Goal: Task Accomplishment & Management: Use online tool/utility

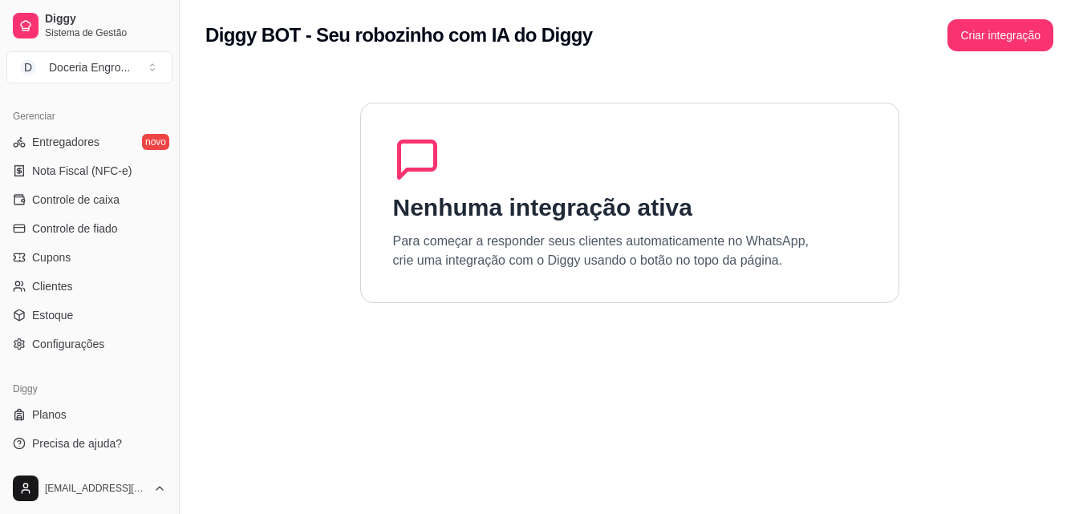
scroll to position [136, 0]
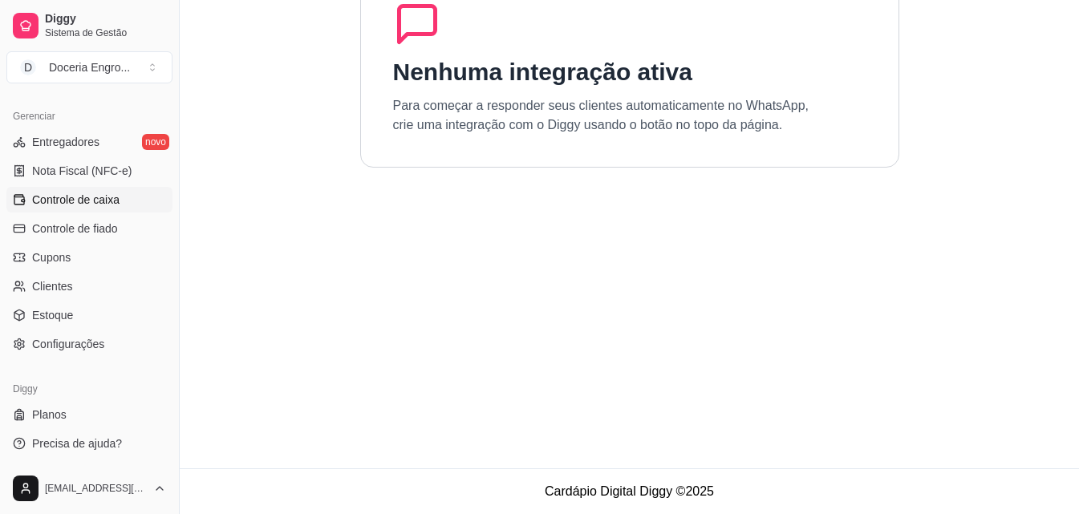
click at [95, 200] on span "Controle de caixa" at bounding box center [75, 200] width 87 height 16
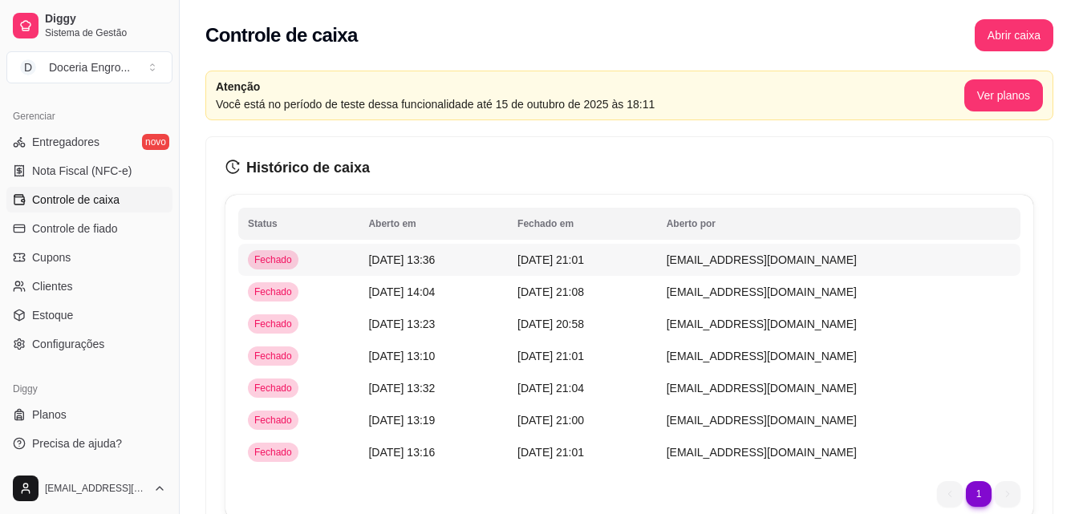
click at [657, 255] on td "[DATE] 21:01" at bounding box center [582, 260] width 149 height 32
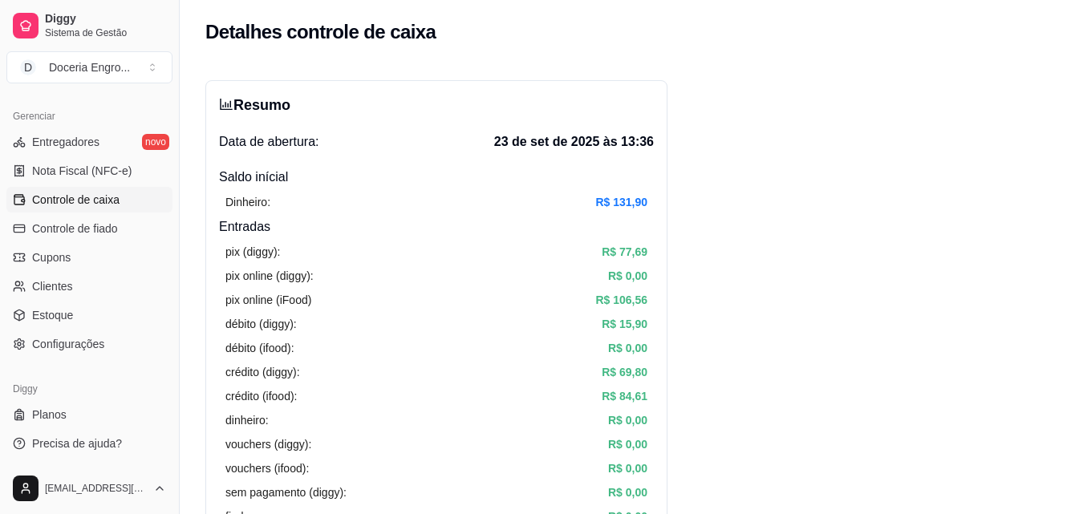
click at [50, 188] on link "Controle de caixa" at bounding box center [89, 200] width 166 height 26
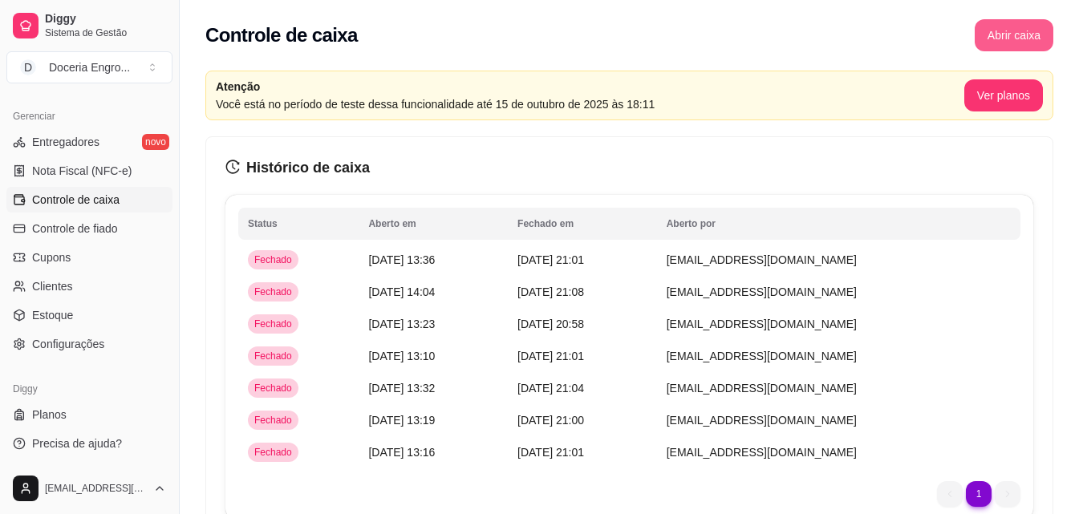
click at [1021, 35] on button "Abrir caixa" at bounding box center [1013, 35] width 79 height 32
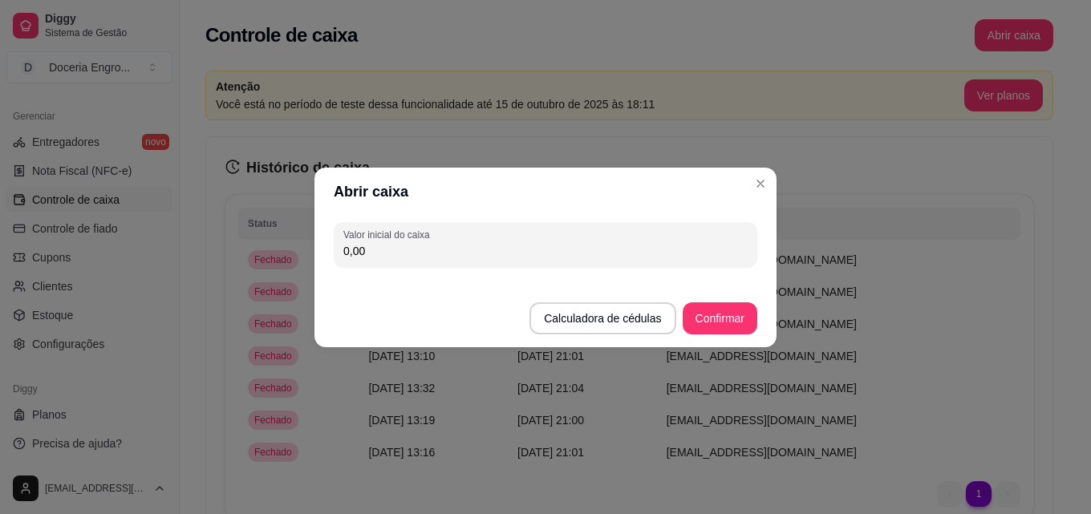
click at [540, 257] on input "0,00" at bounding box center [545, 251] width 404 height 16
type input "131,90"
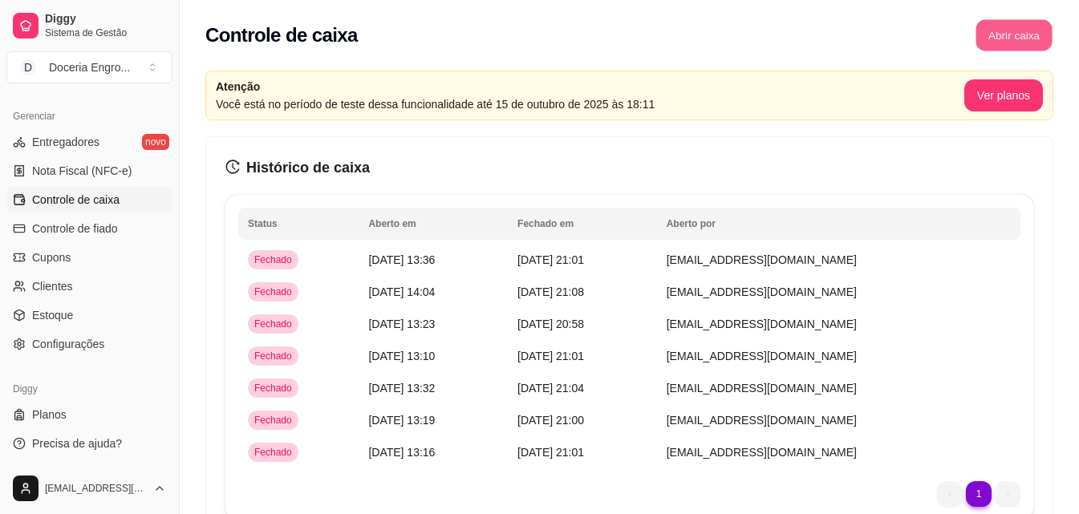
click at [1009, 20] on button "Abrir caixa" at bounding box center [1013, 35] width 76 height 31
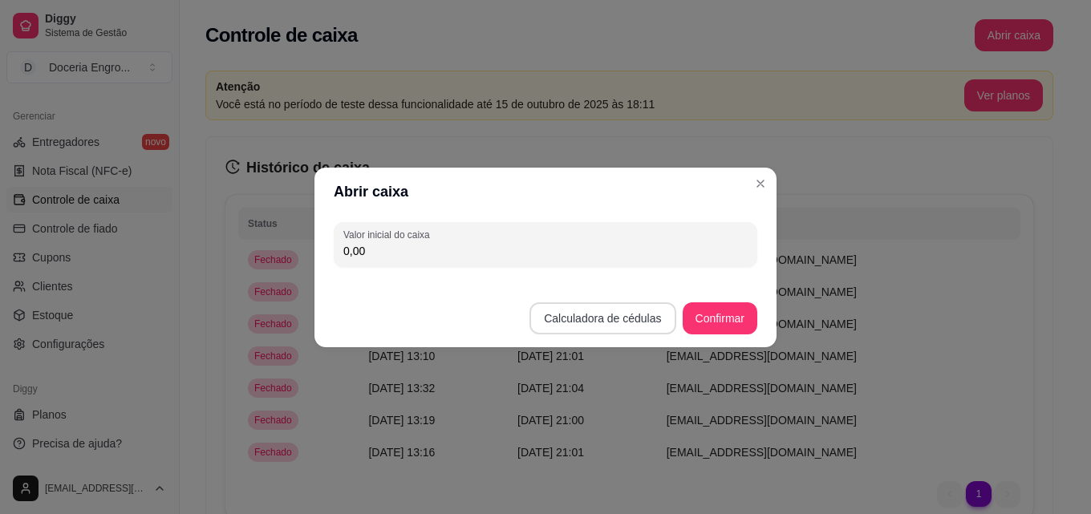
click at [631, 310] on button "Calculadora de cédulas" at bounding box center [602, 318] width 146 height 32
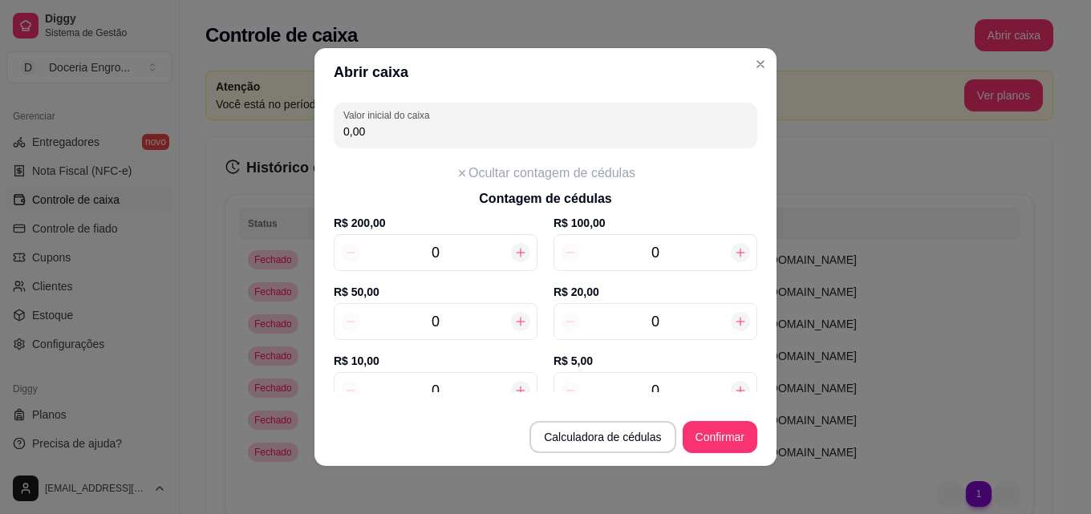
click at [681, 322] on input "0" at bounding box center [655, 321] width 151 height 22
type input "80,00"
type input "4"
click at [449, 387] on input "0" at bounding box center [435, 390] width 151 height 22
type input "90,00"
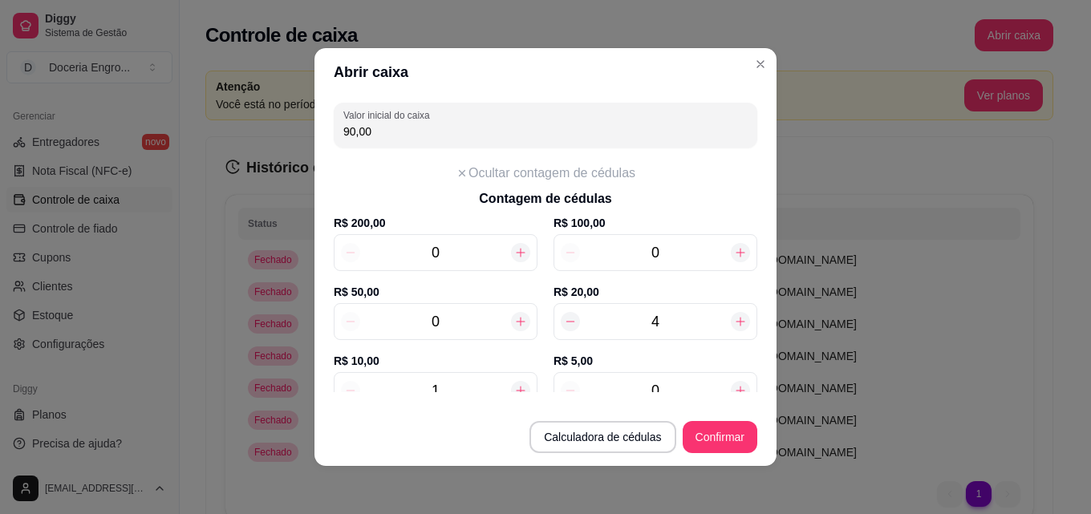
scroll to position [8, 0]
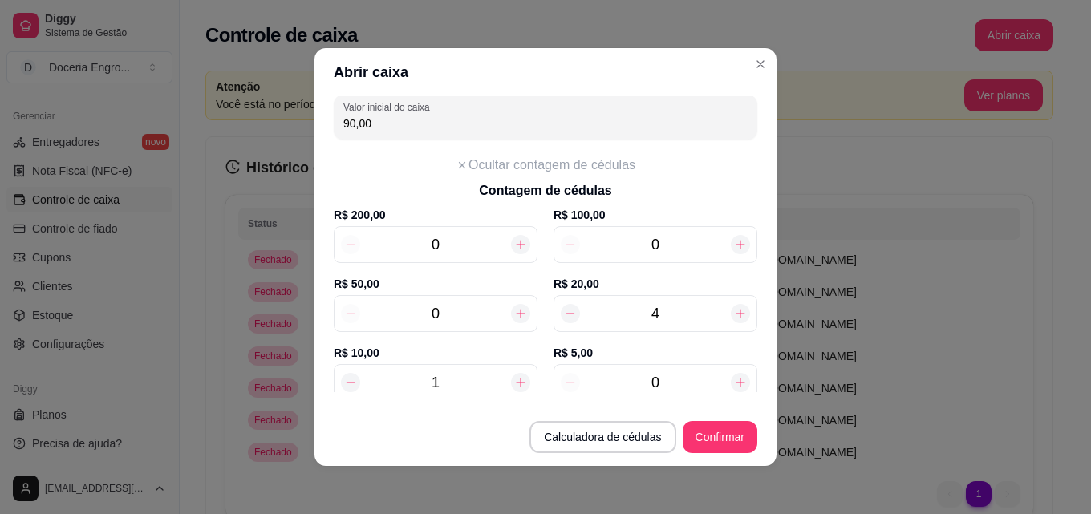
type input "1"
click at [673, 387] on input "0" at bounding box center [655, 382] width 151 height 22
type input "120,00"
type input "6"
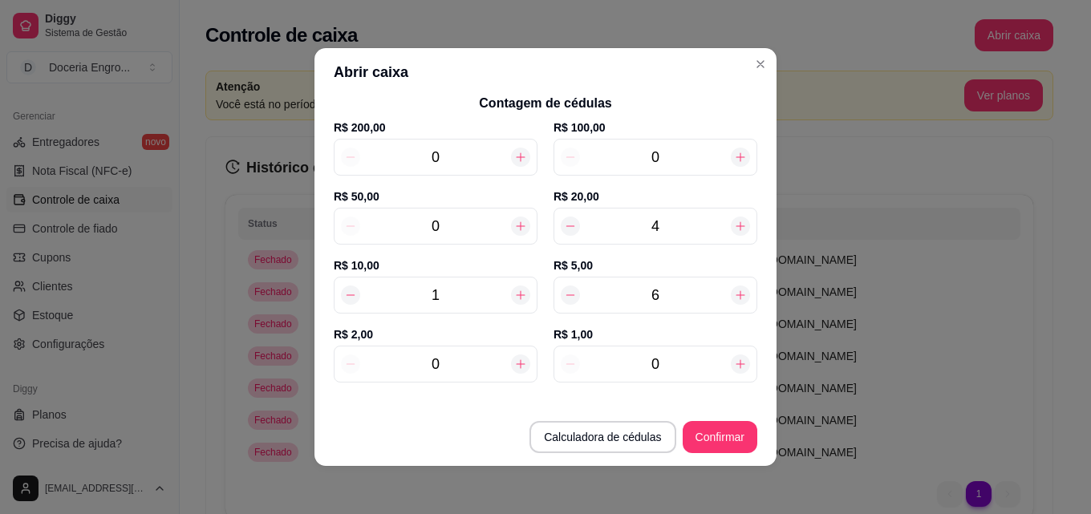
scroll to position [97, 0]
click at [472, 351] on input "0" at bounding box center [435, 362] width 151 height 22
type input "122,00"
type input "11"
type input "142,00"
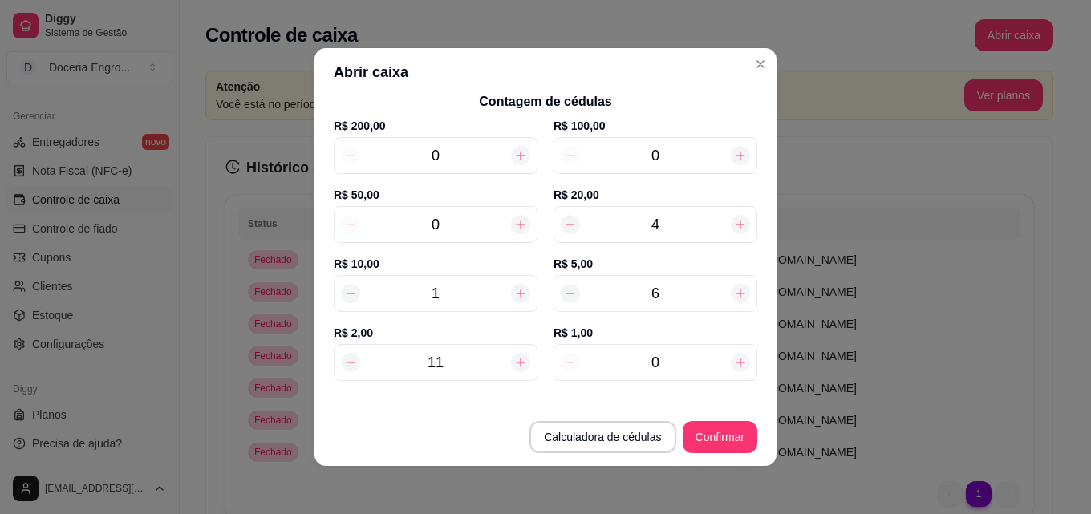
scroll to position [177, 0]
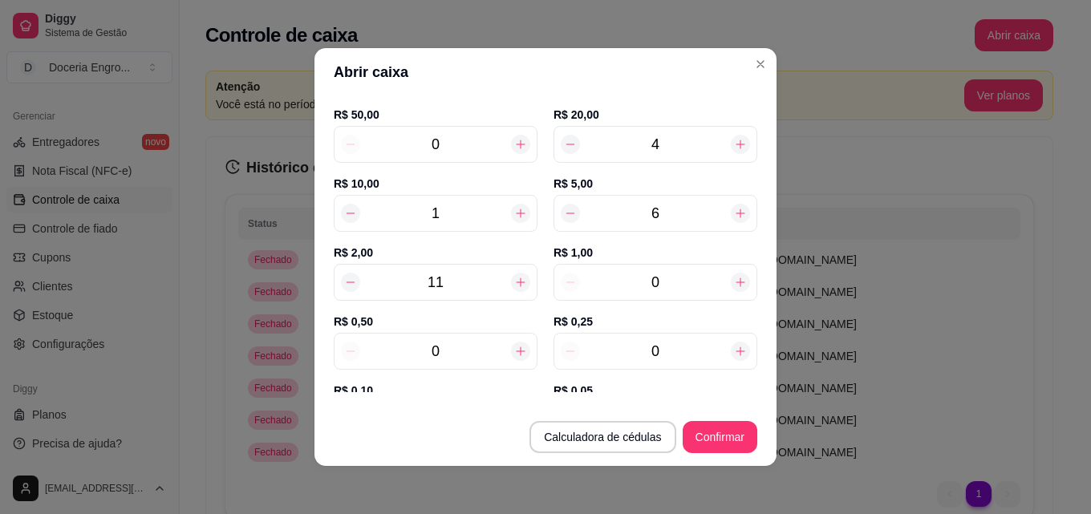
type input "11"
click at [646, 283] on input "0" at bounding box center [655, 282] width 151 height 22
type input "143,00"
type input "1"
click at [468, 343] on input "0" at bounding box center [435, 351] width 151 height 22
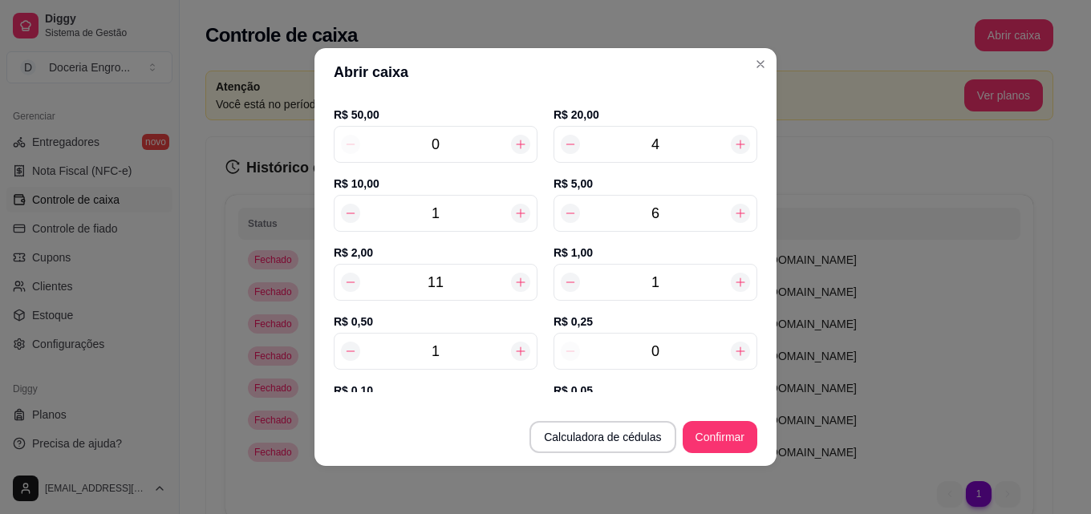
type input "143,50"
type input "12"
type input "149,00"
type input "12"
click at [670, 358] on input "0" at bounding box center [655, 351] width 151 height 22
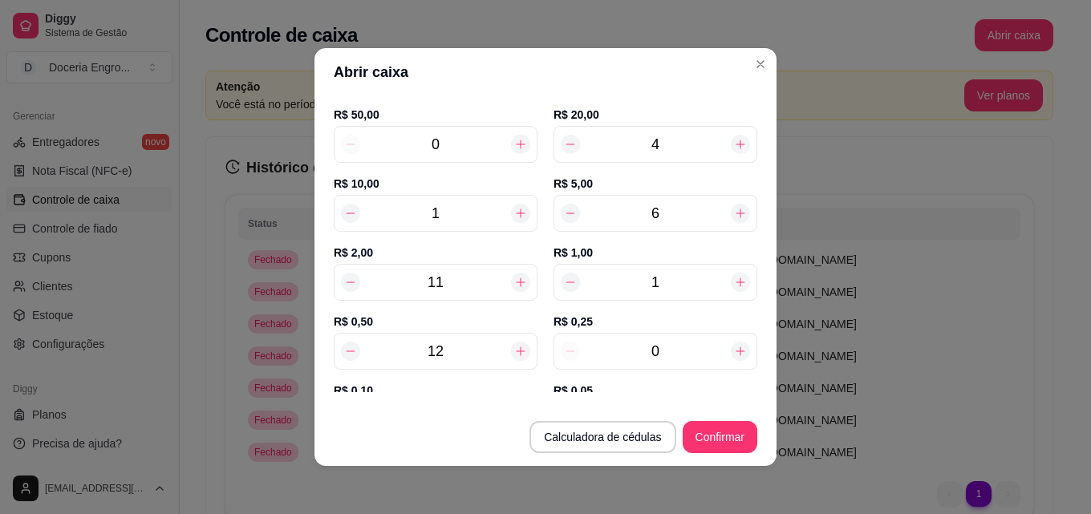
type input "149,25"
type input "11"
type input "151,75"
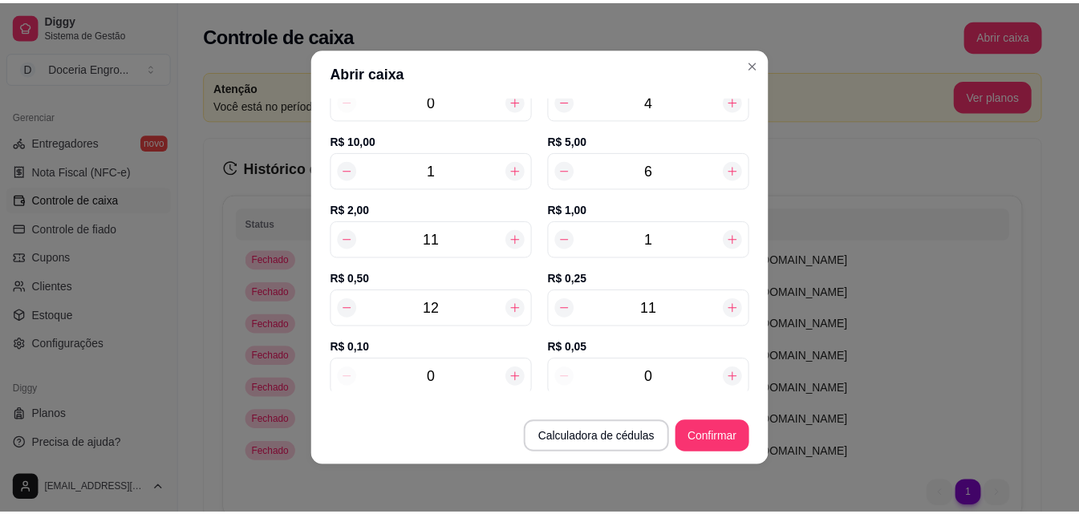
scroll to position [243, 0]
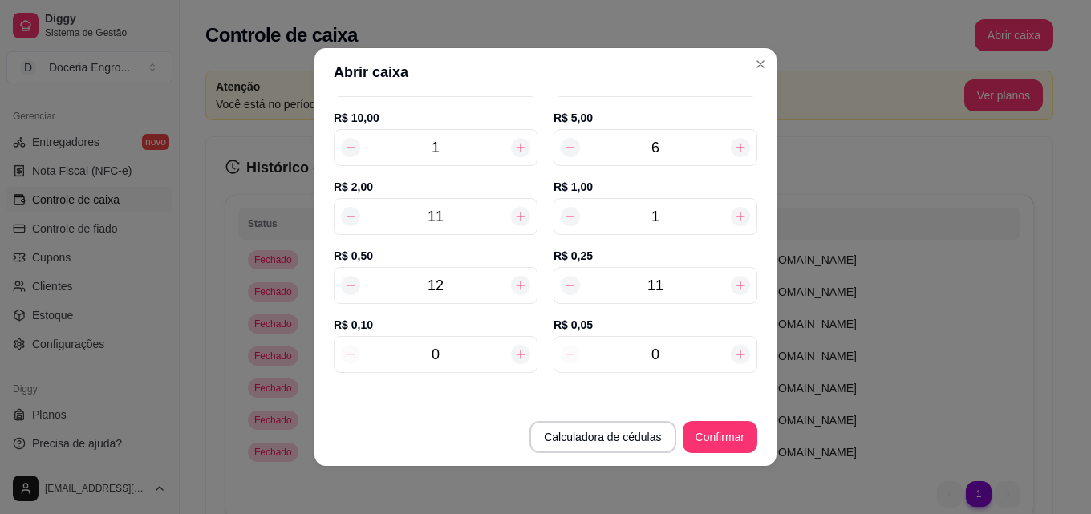
type input "11"
click at [662, 358] on input "0" at bounding box center [655, 354] width 151 height 22
type input "151,85"
type input "0"
type input "151,75"
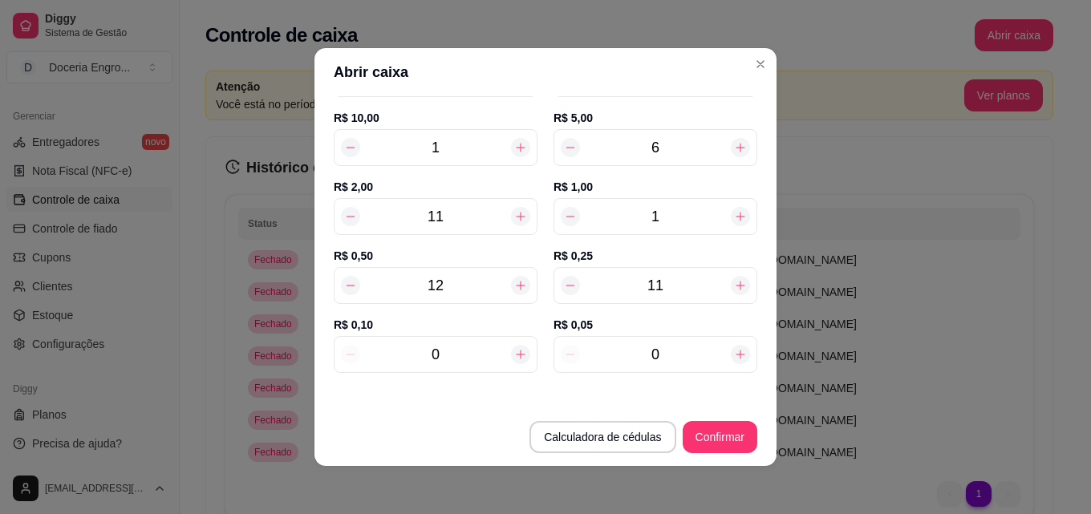
type input "3"
type input "151,90"
type input "3"
click at [702, 427] on button "Confirmar" at bounding box center [719, 437] width 73 height 31
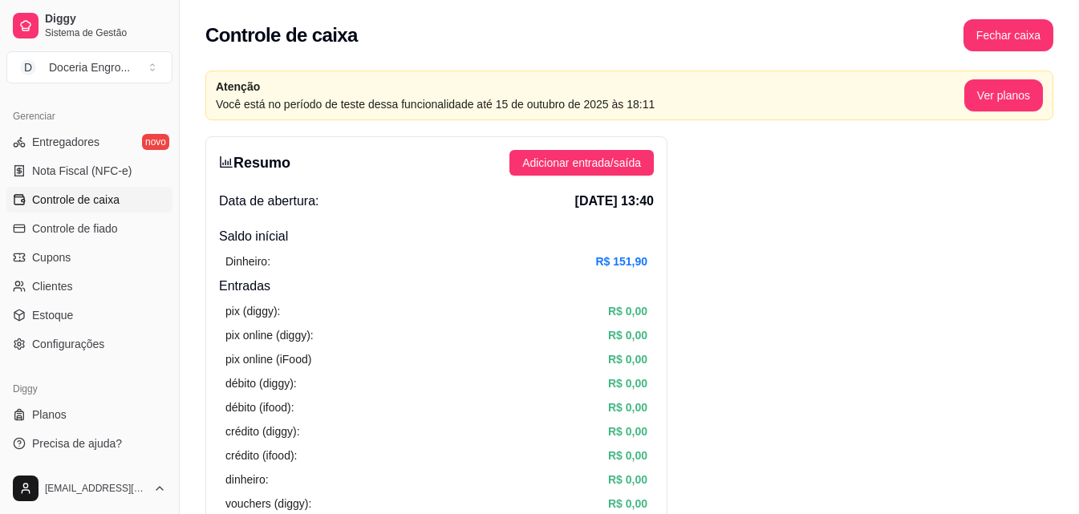
click at [719, 27] on div "Controle de caixa Fechar caixa" at bounding box center [629, 35] width 848 height 32
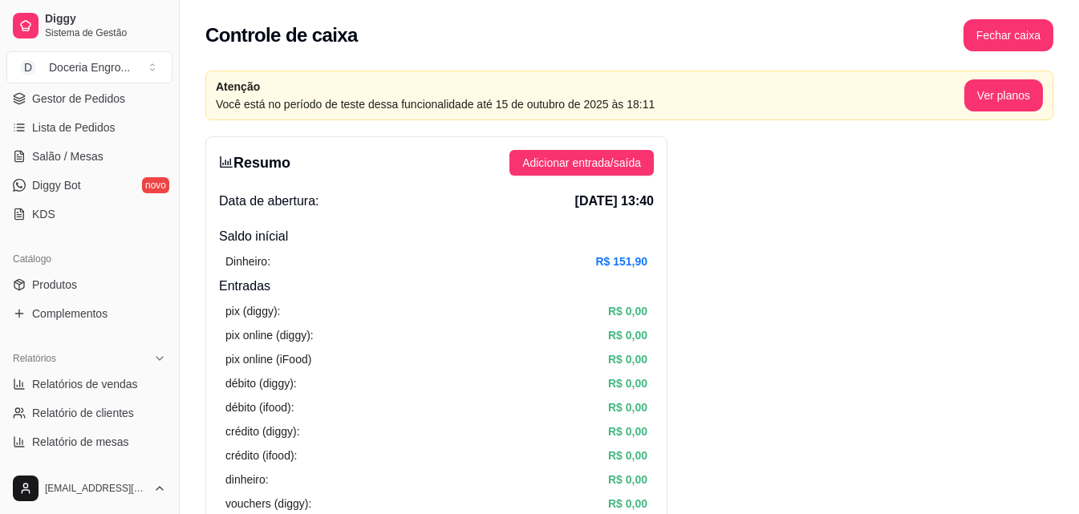
scroll to position [165, 0]
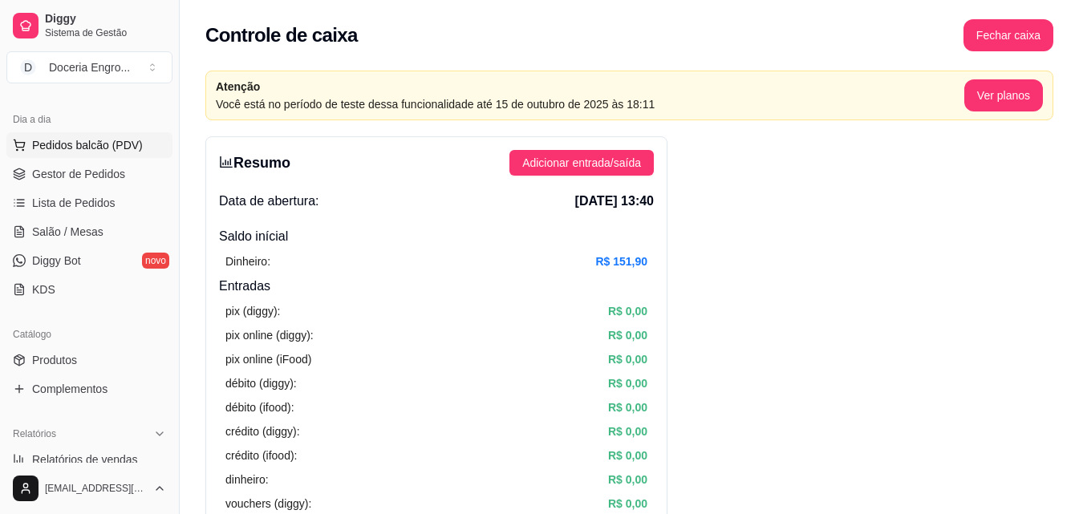
click at [96, 144] on span "Pedidos balcão (PDV)" at bounding box center [87, 145] width 111 height 16
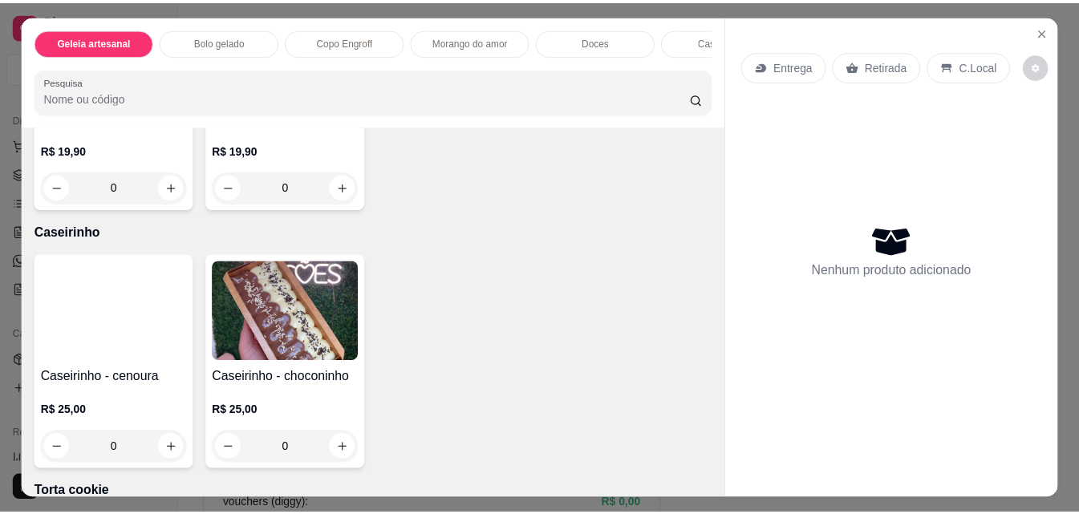
scroll to position [1684, 0]
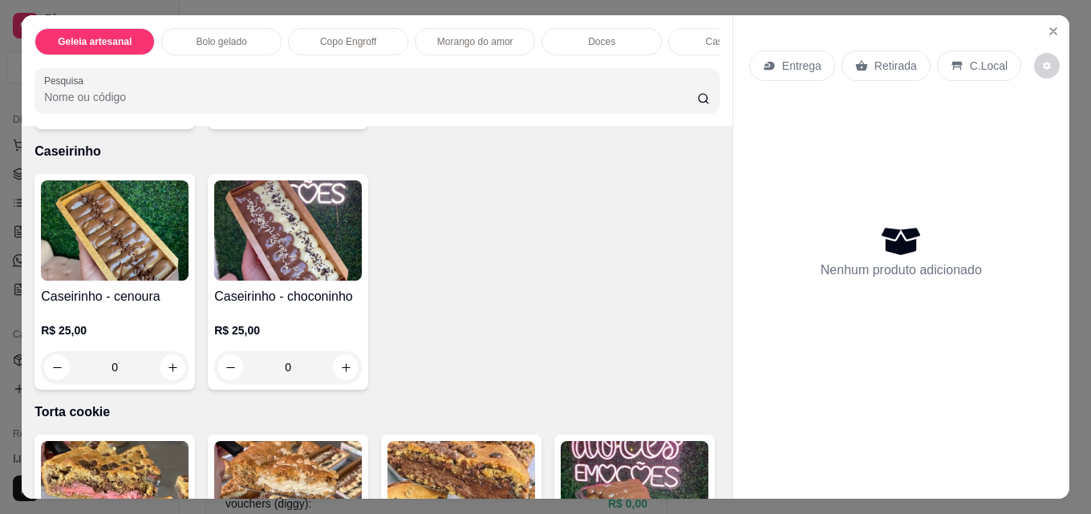
click at [176, 119] on button "increase-product-quantity" at bounding box center [173, 107] width 26 height 26
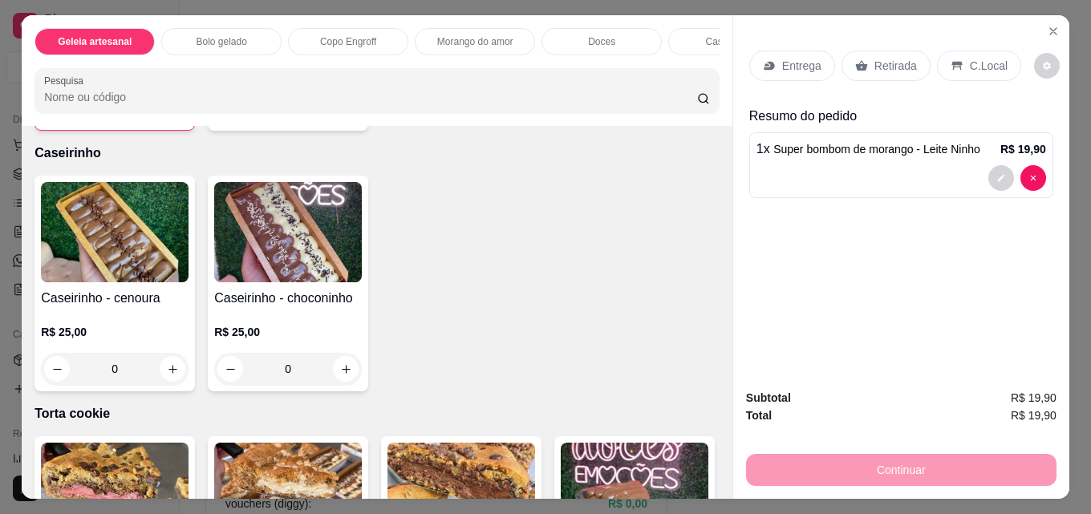
type input "1"
click at [861, 76] on div "Entrega Retirada C.Local" at bounding box center [901, 66] width 304 height 56
click at [861, 62] on div "Retirada" at bounding box center [885, 66] width 89 height 30
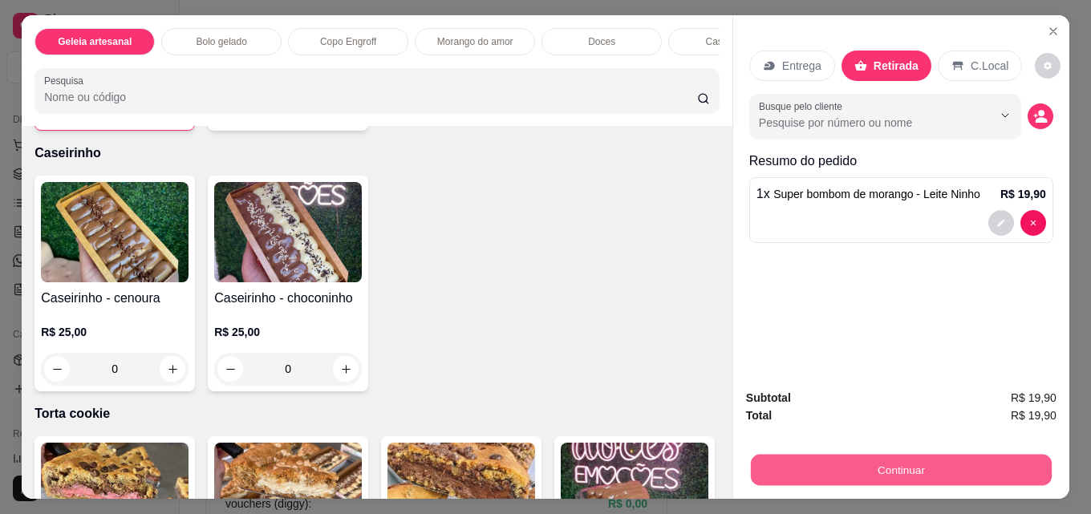
click at [873, 454] on button "Continuar" at bounding box center [901, 469] width 301 height 31
click at [873, 454] on button "Continuar" at bounding box center [901, 470] width 310 height 32
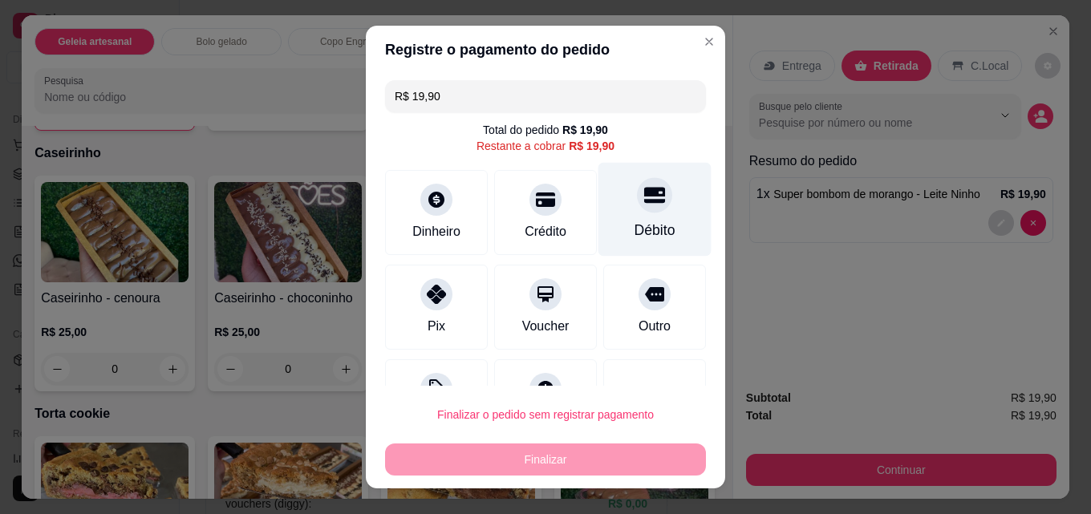
click at [634, 230] on div "Débito" at bounding box center [654, 230] width 41 height 21
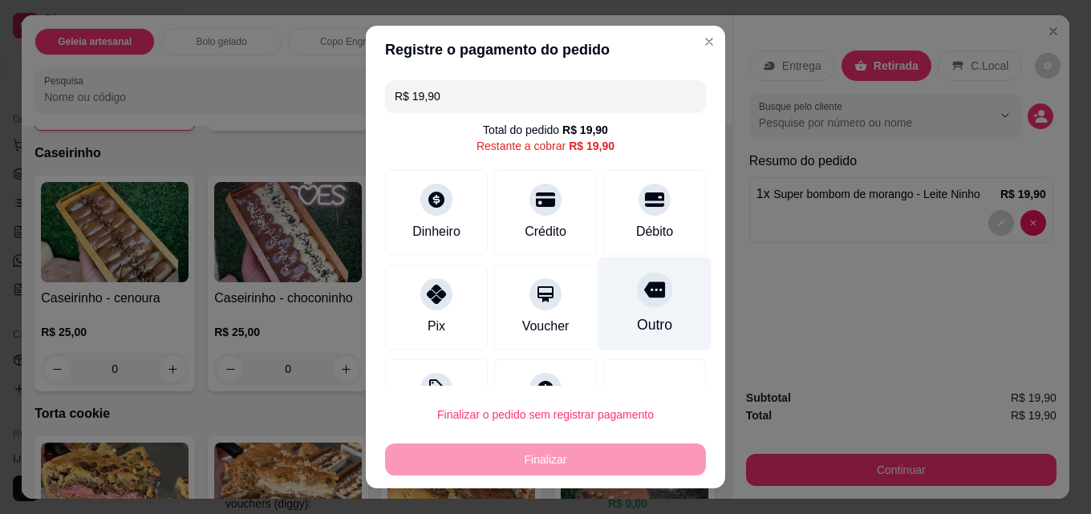
type input "R$ 0,00"
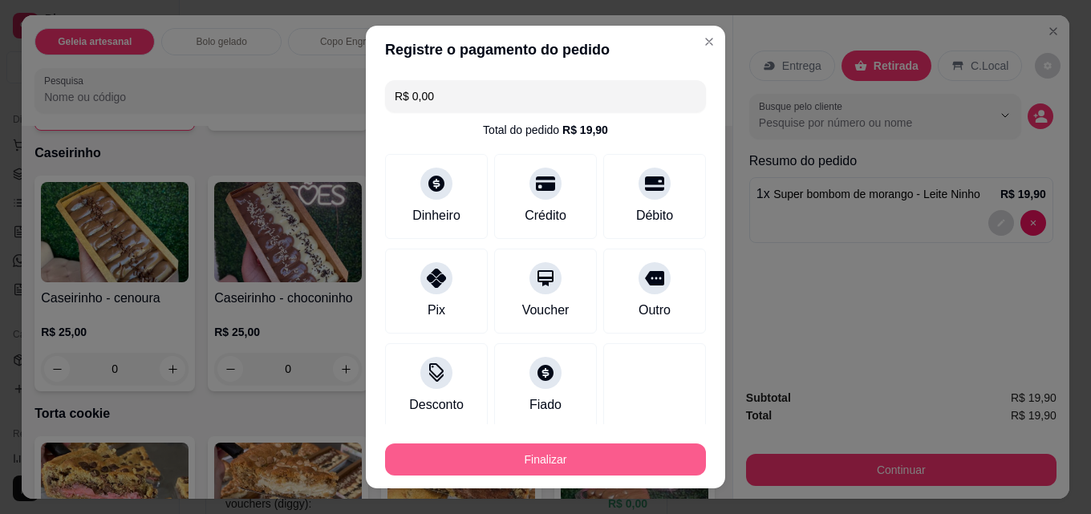
click at [569, 455] on button "Finalizar" at bounding box center [545, 459] width 321 height 32
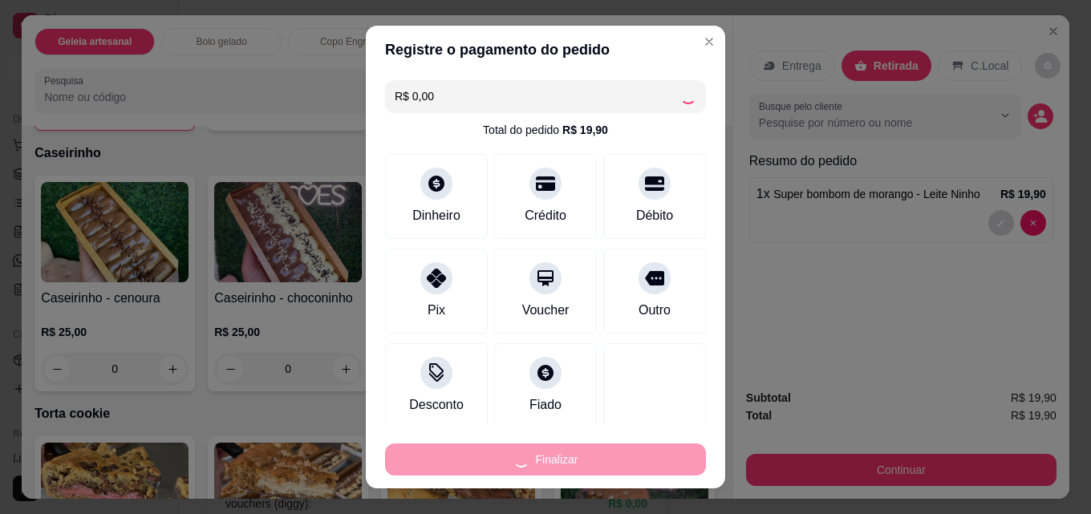
type input "0"
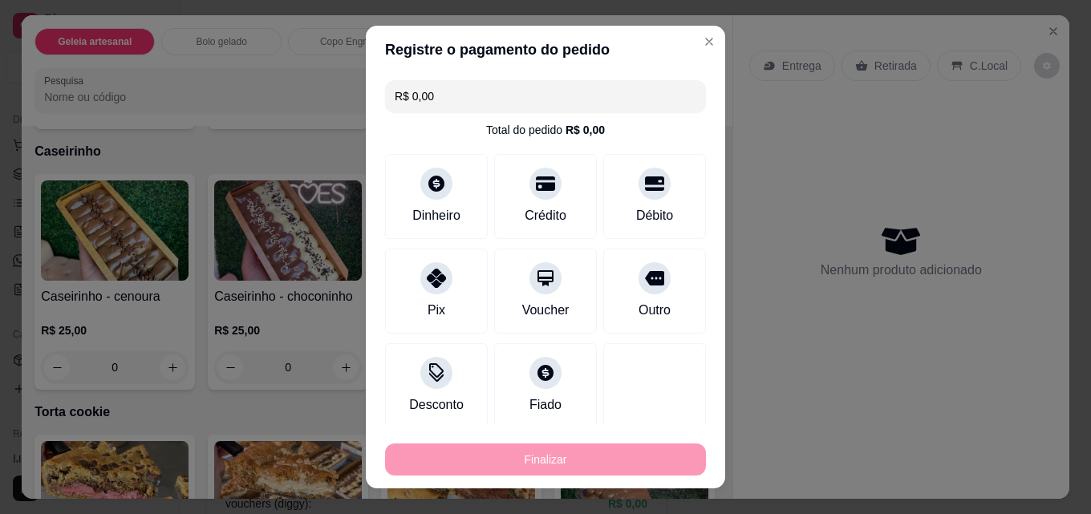
type input "-R$ 19,90"
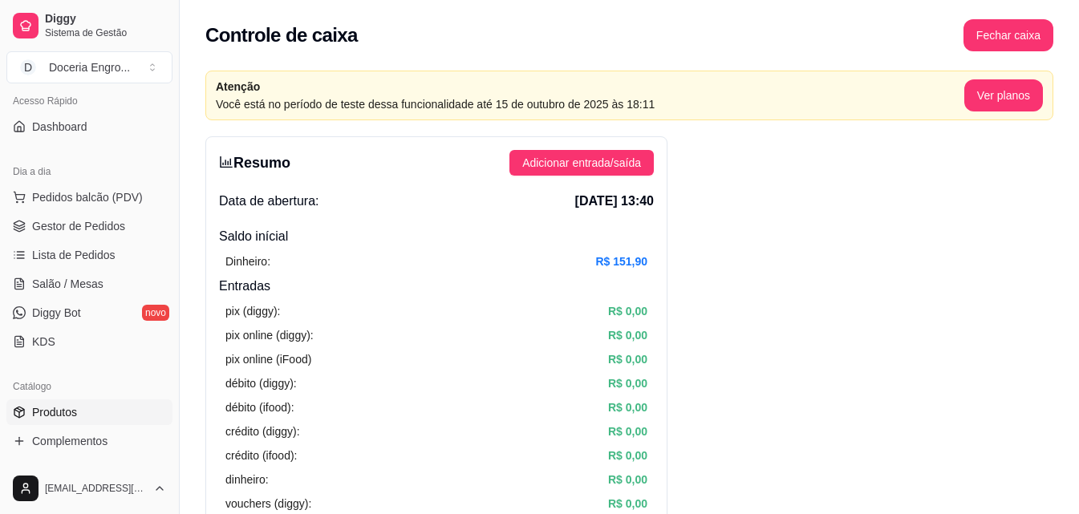
scroll to position [85, 0]
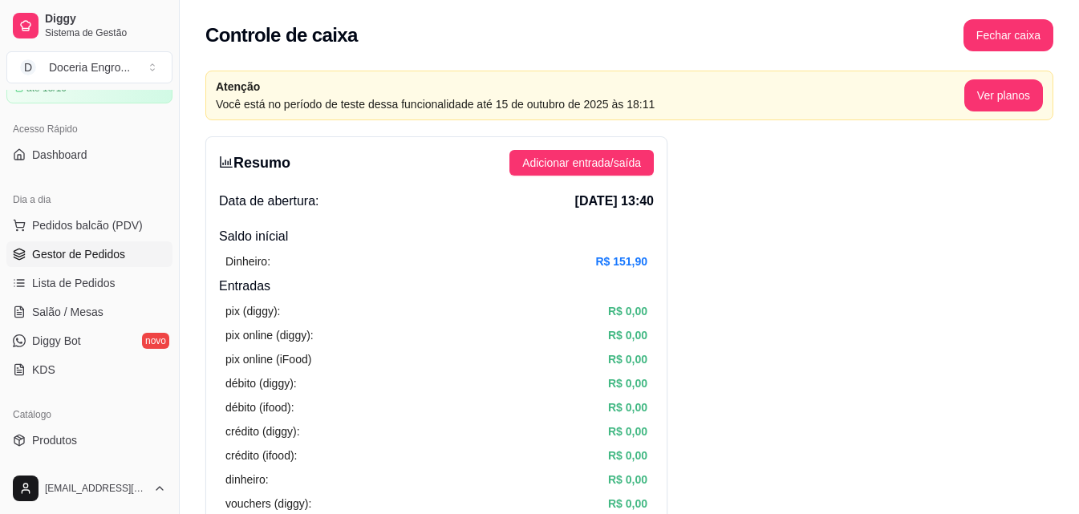
click at [113, 257] on span "Gestor de Pedidos" at bounding box center [78, 254] width 93 height 16
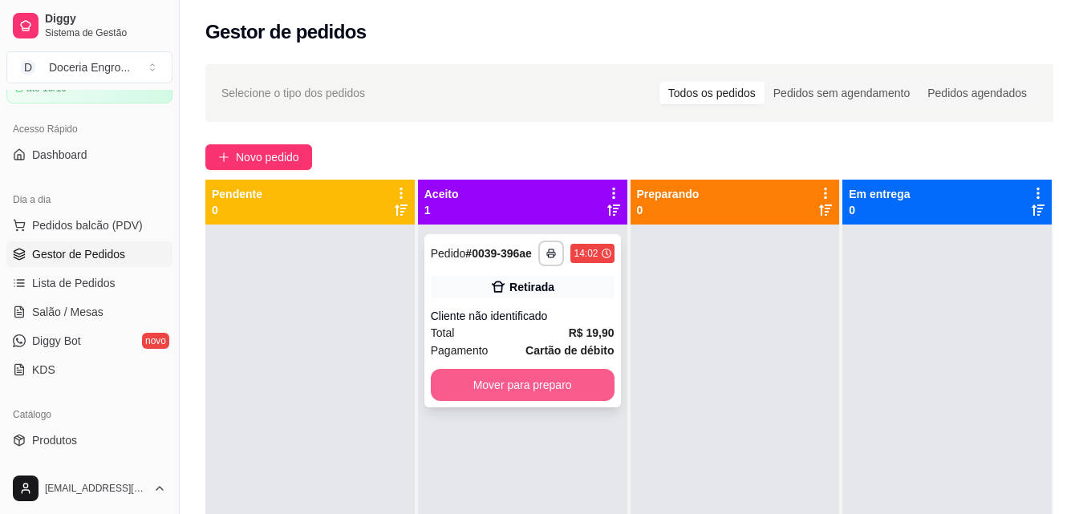
click at [502, 388] on button "Mover para preparo" at bounding box center [523, 385] width 184 height 32
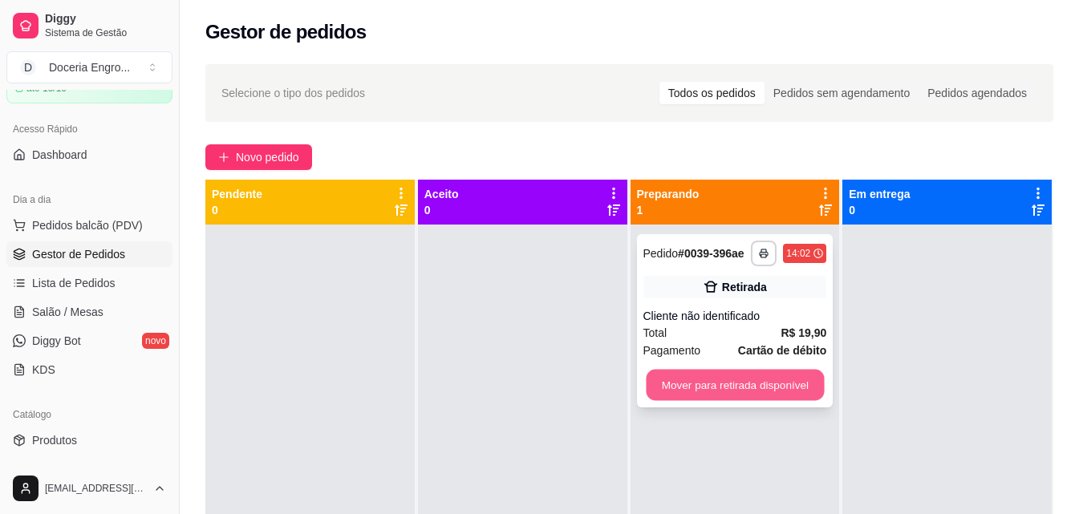
click at [691, 397] on button "Mover para retirada disponível" at bounding box center [735, 385] width 178 height 31
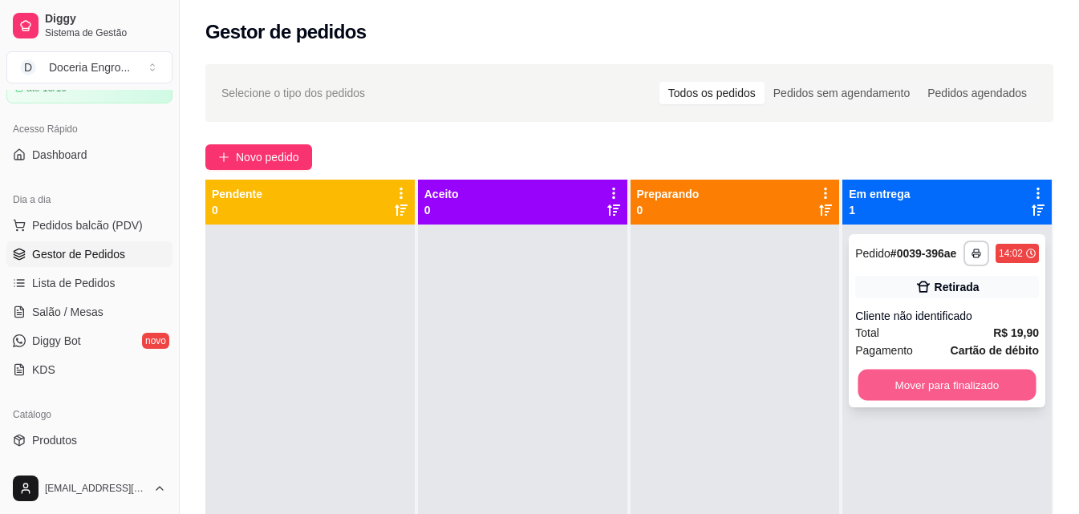
click at [925, 383] on button "Mover para finalizado" at bounding box center [947, 385] width 178 height 31
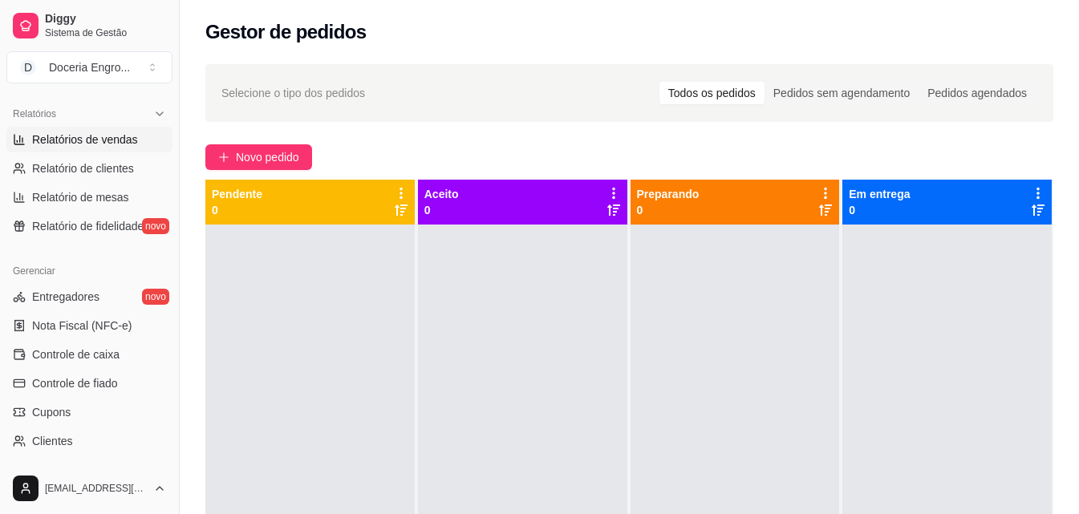
scroll to position [486, 0]
click at [103, 144] on span "Relatórios de vendas" at bounding box center [85, 139] width 106 height 16
select select "ALL"
select select "0"
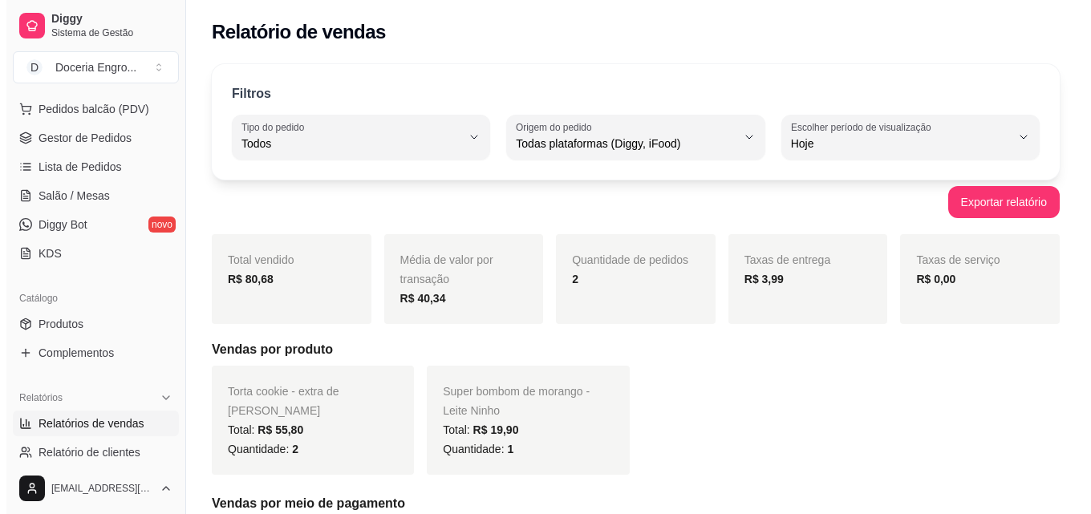
scroll to position [159, 0]
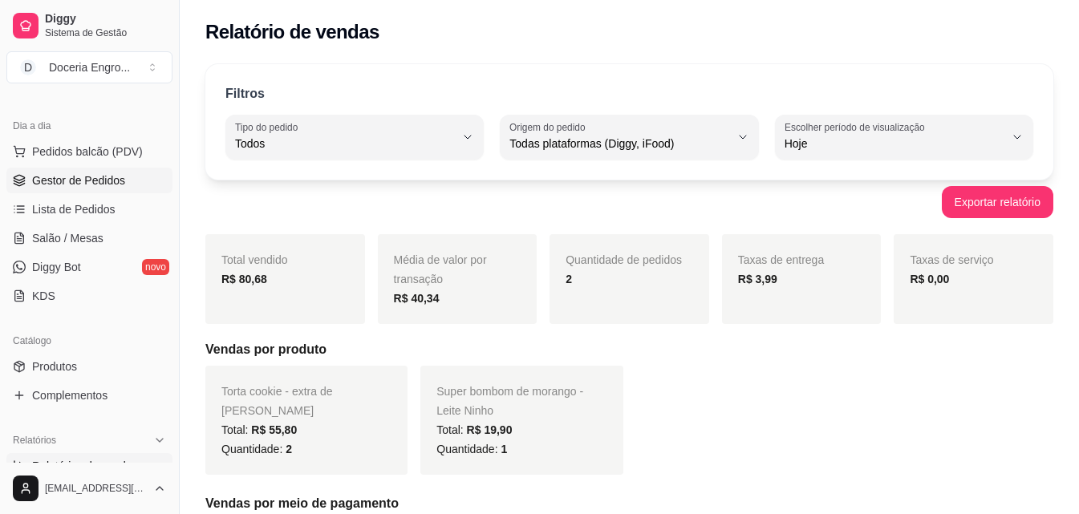
click at [102, 183] on span "Gestor de Pedidos" at bounding box center [78, 180] width 93 height 16
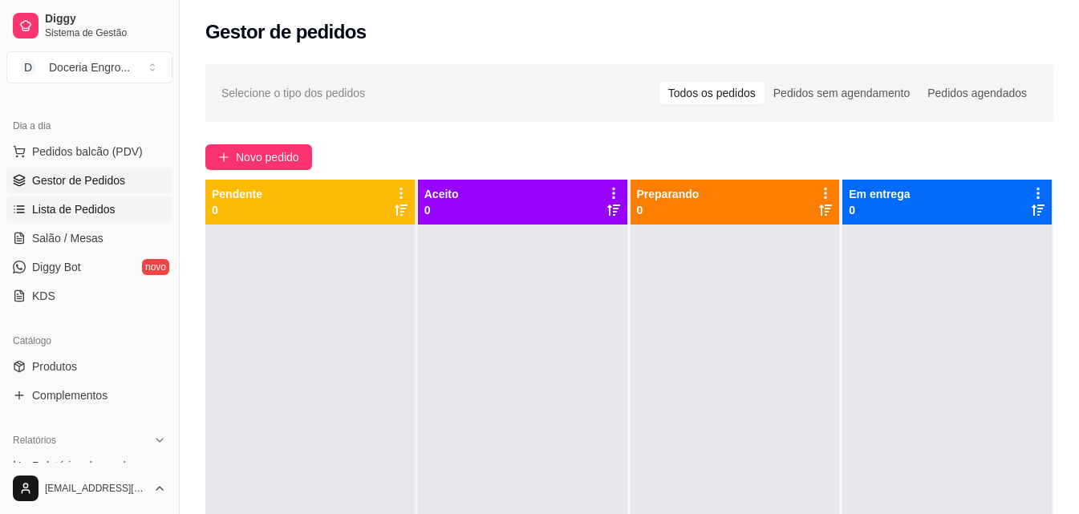
click at [97, 209] on span "Lista de Pedidos" at bounding box center [73, 209] width 83 height 16
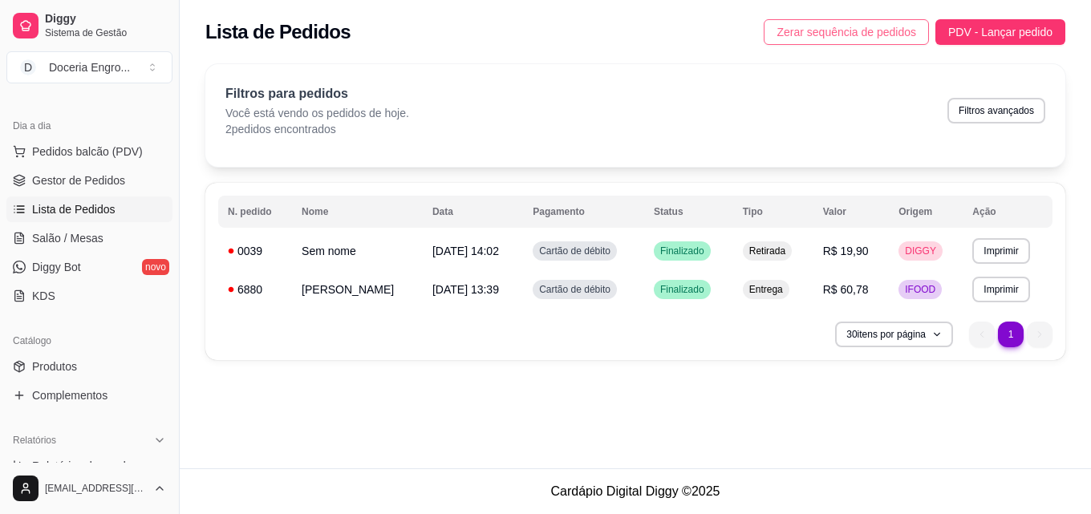
click at [855, 43] on button "Zerar sequência de pedidos" at bounding box center [845, 32] width 165 height 26
click at [59, 168] on link "Gestor de Pedidos" at bounding box center [89, 181] width 166 height 26
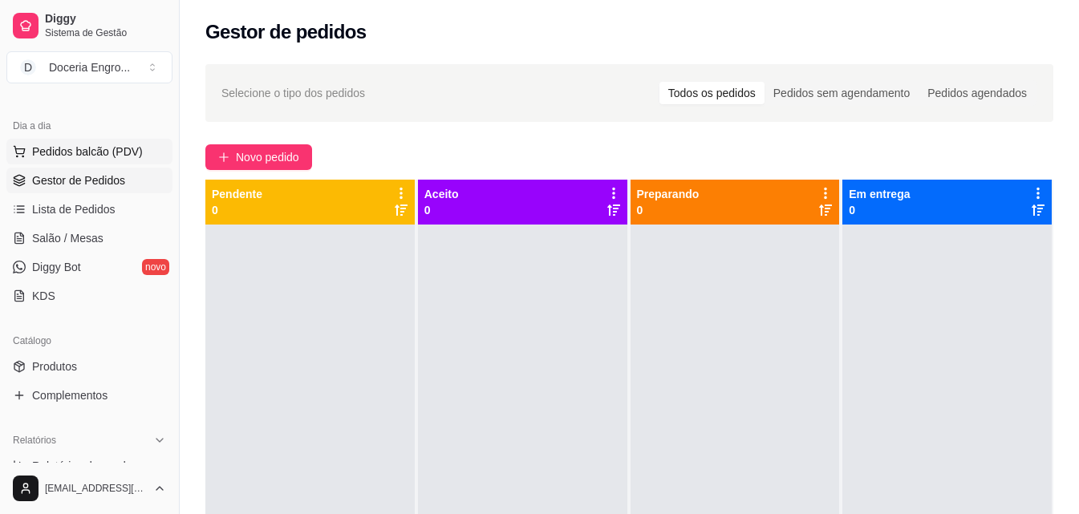
click at [66, 156] on span "Pedidos balcão (PDV)" at bounding box center [87, 152] width 111 height 16
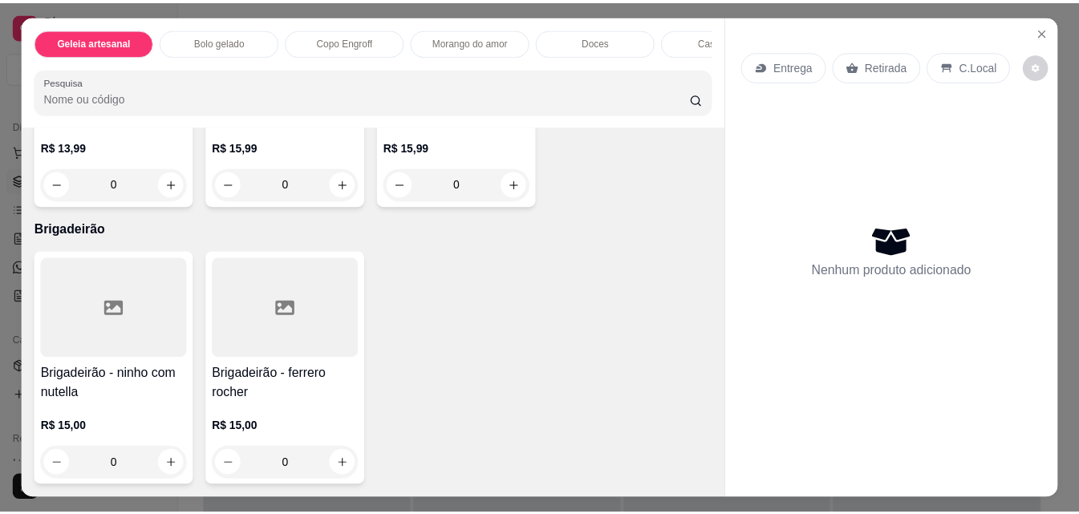
scroll to position [3368, 0]
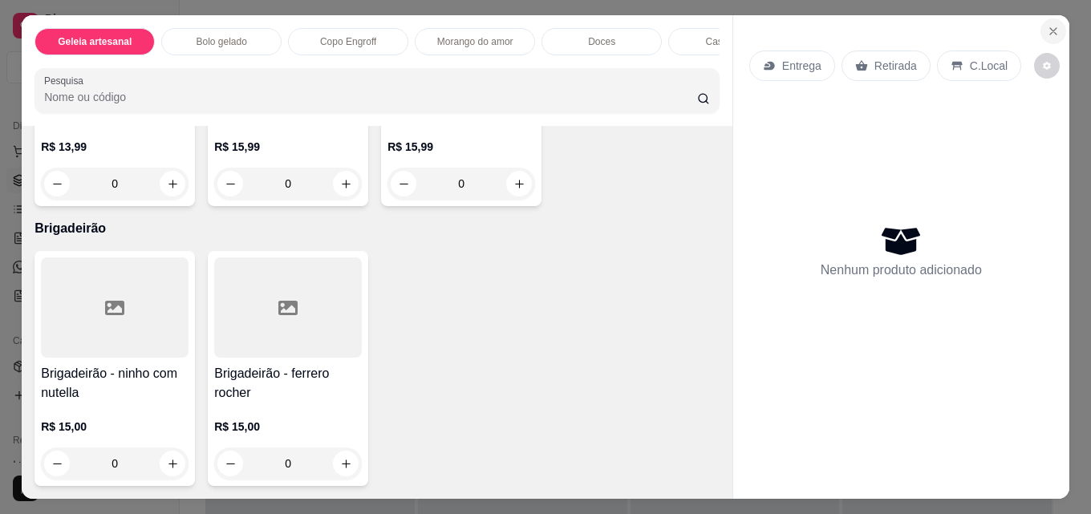
click at [1048, 25] on icon "Close" at bounding box center [1053, 31] width 13 height 13
